Goal: Task Accomplishment & Management: Manage account settings

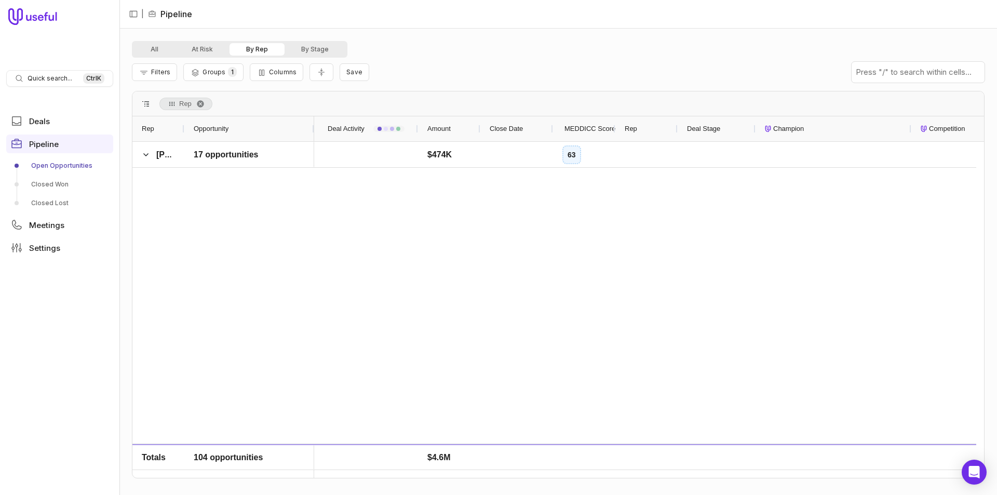
scroll to position [2233, 0]
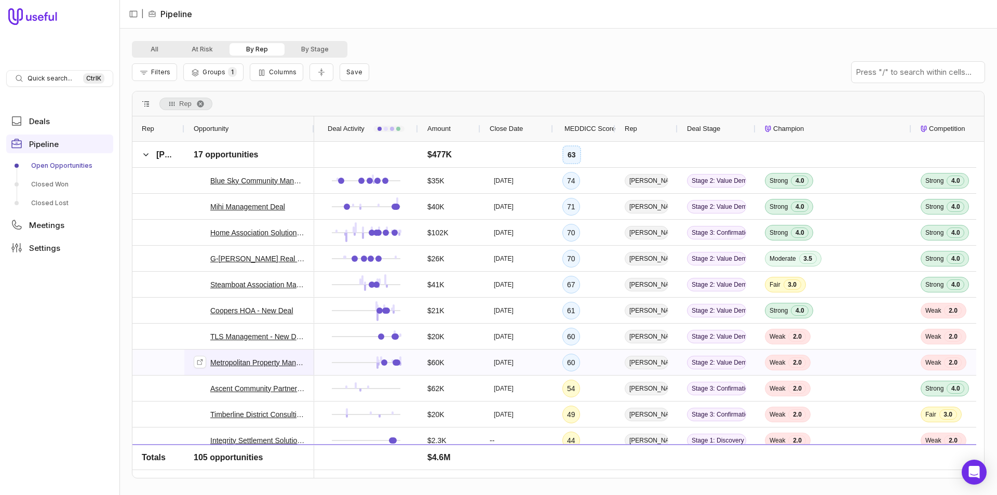
click at [286, 365] on link "Metropolitan Property Management Macomb County Deal" at bounding box center [257, 362] width 95 height 12
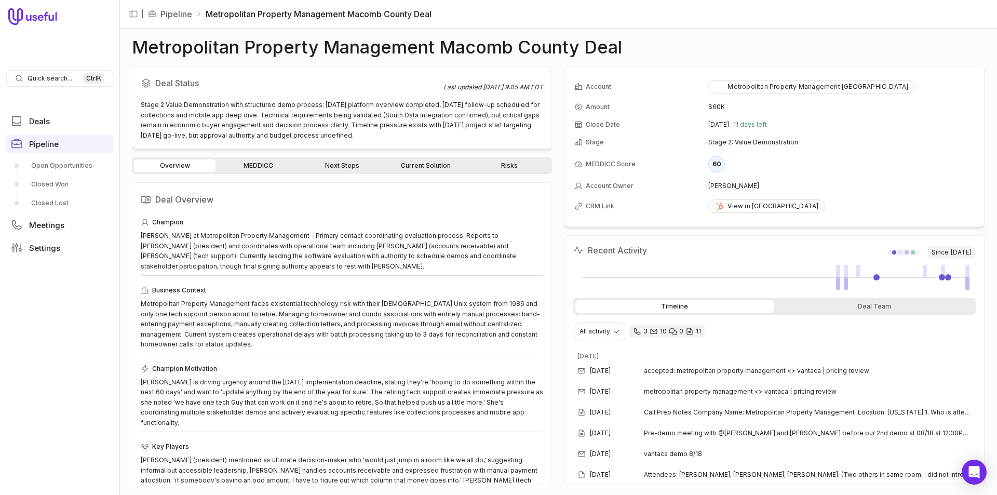
click at [268, 172] on div "Overview MEDDICC Next Steps Current Solution Risks" at bounding box center [342, 165] width 420 height 17
click at [266, 170] on link "MEDDICC" at bounding box center [259, 165] width 82 height 12
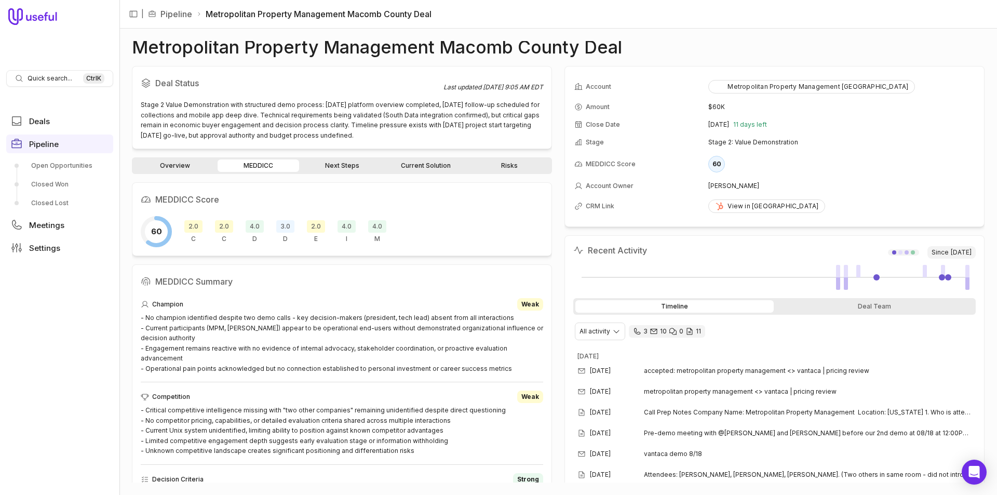
click at [341, 165] on link "Next Steps" at bounding box center [342, 165] width 82 height 12
